Goal: Navigation & Orientation: Find specific page/section

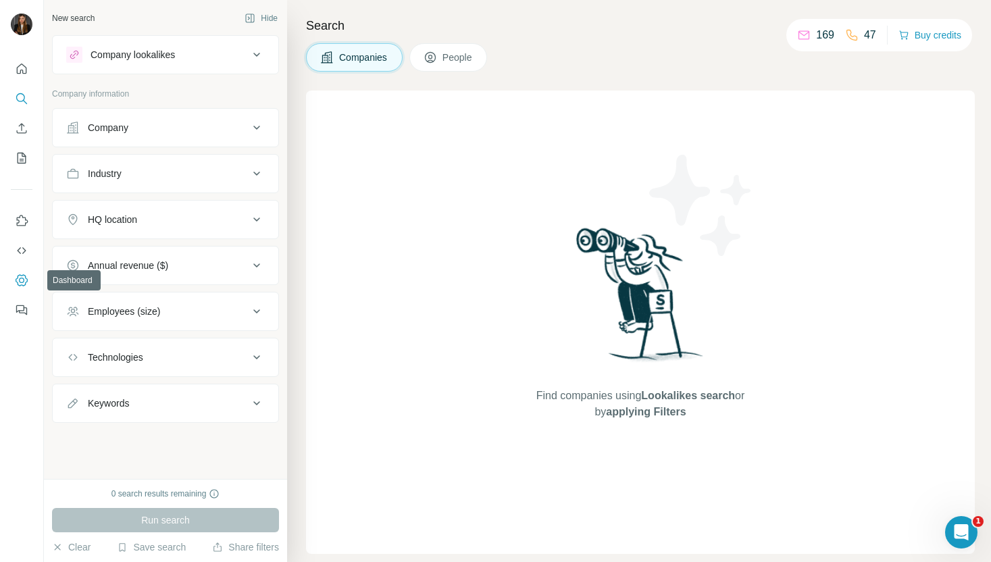
click at [29, 282] on button "Dashboard" at bounding box center [22, 280] width 22 height 24
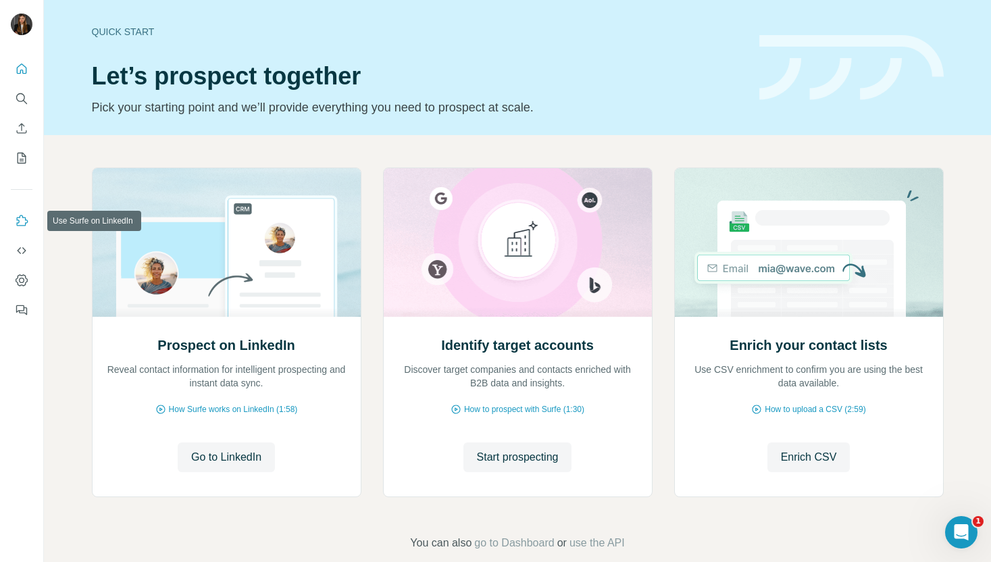
click at [20, 217] on icon "Use Surfe on LinkedIn" at bounding box center [22, 220] width 11 height 11
click at [19, 276] on icon "Dashboard" at bounding box center [22, 281] width 14 height 14
click at [23, 281] on icon "Dashboard" at bounding box center [21, 280] width 5 height 5
